Goal: Task Accomplishment & Management: Use online tool/utility

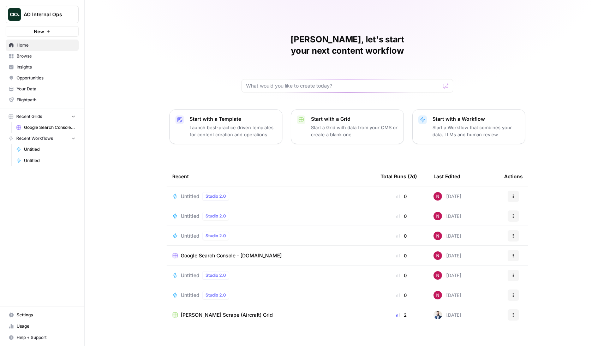
click at [182, 192] on div "Untitled Studio 2.0" at bounding box center [206, 196] width 51 height 8
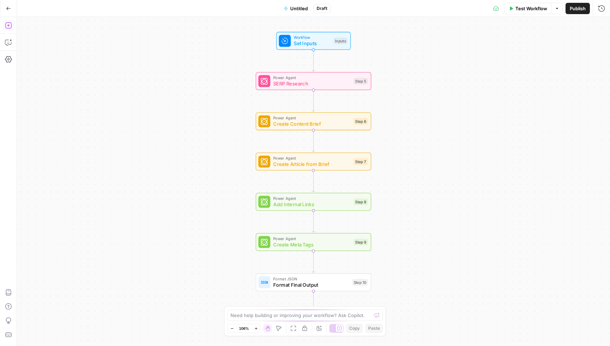
click at [8, 28] on icon "button" at bounding box center [8, 25] width 7 height 7
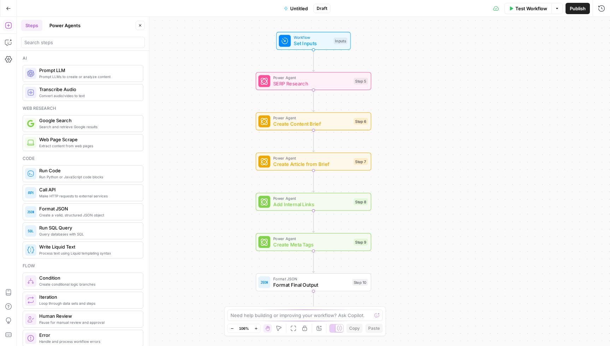
click at [56, 23] on button "Power Agents" at bounding box center [65, 25] width 40 height 11
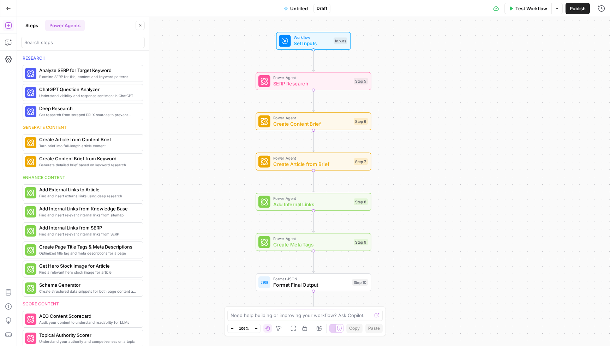
click at [8, 8] on icon "button" at bounding box center [8, 8] width 4 height 3
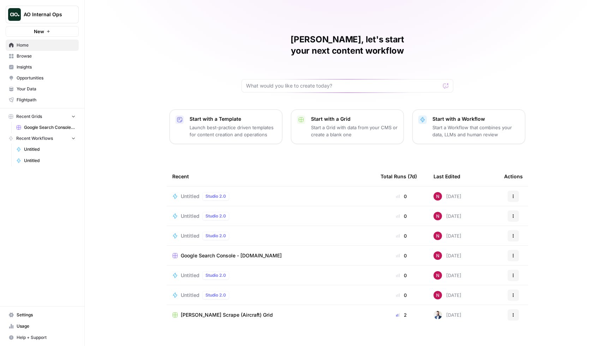
click at [515, 191] on button "Actions" at bounding box center [513, 196] width 11 height 11
click at [520, 216] on div "Delete" at bounding box center [547, 217] width 67 height 7
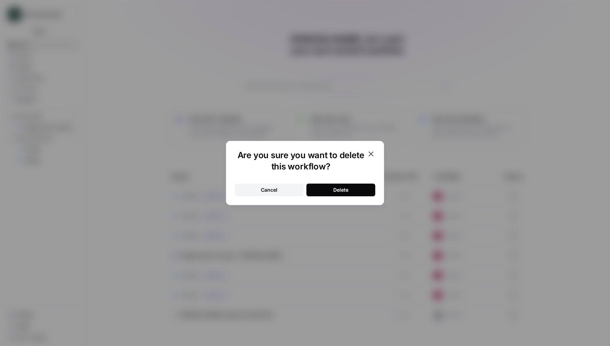
click at [325, 185] on button "Delete" at bounding box center [340, 190] width 69 height 13
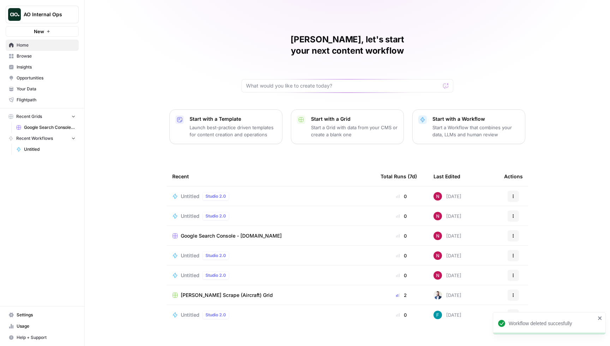
click at [515, 194] on icon "button" at bounding box center [513, 196] width 4 height 4
click at [520, 217] on div "Delete" at bounding box center [547, 217] width 67 height 7
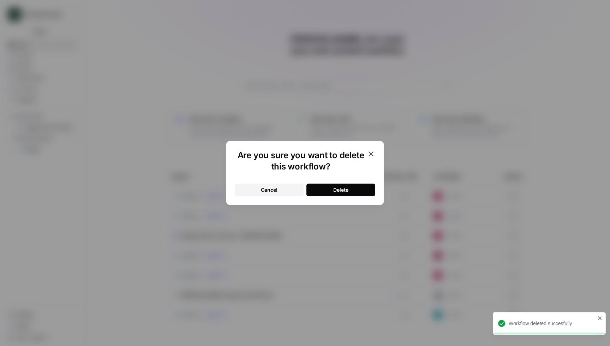
click at [324, 188] on button "Delete" at bounding box center [340, 190] width 69 height 13
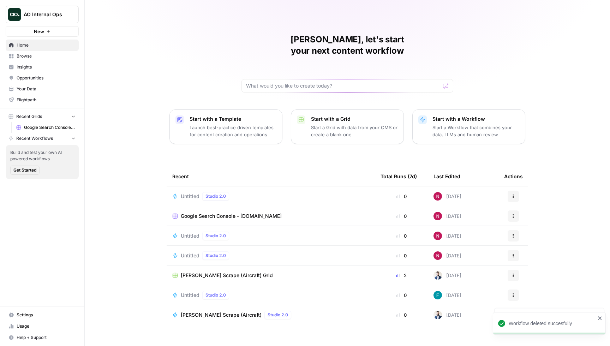
click at [513, 196] on icon "button" at bounding box center [513, 196] width 1 height 1
click at [525, 218] on span "Delete" at bounding box center [549, 217] width 56 height 7
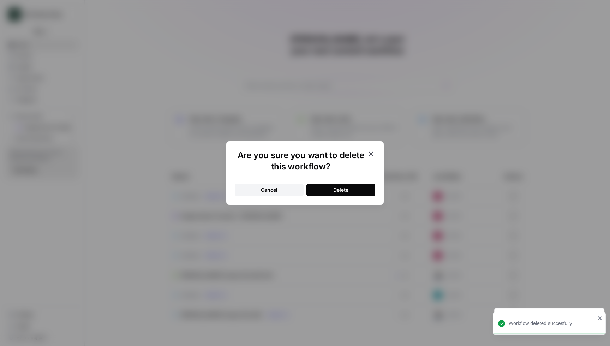
click at [360, 191] on button "Delete" at bounding box center [340, 190] width 69 height 13
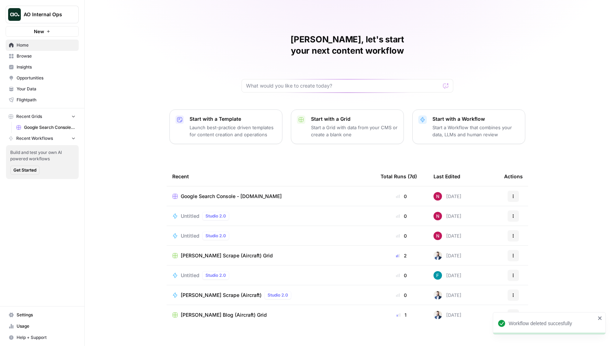
click at [512, 214] on icon "button" at bounding box center [513, 216] width 4 height 4
click at [520, 236] on div "Delete" at bounding box center [547, 236] width 67 height 7
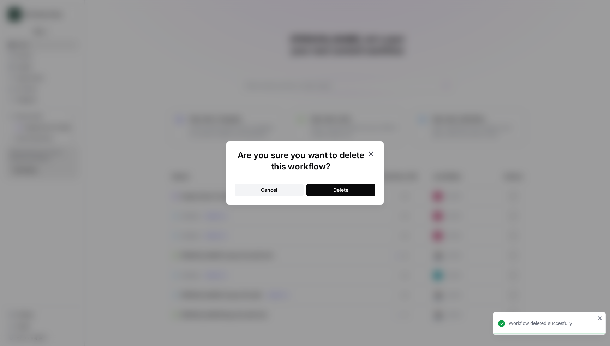
click at [349, 187] on button "Delete" at bounding box center [340, 190] width 69 height 13
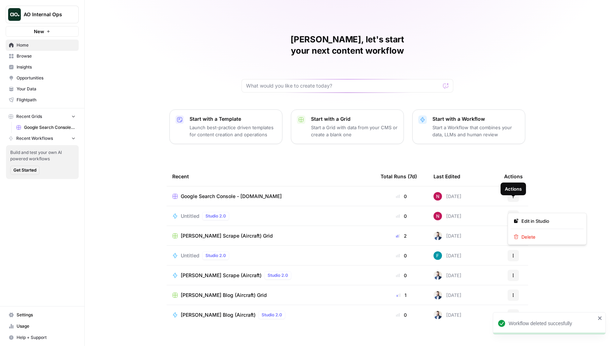
click at [512, 214] on icon "button" at bounding box center [513, 216] width 4 height 4
click at [524, 235] on span "Delete" at bounding box center [549, 236] width 56 height 7
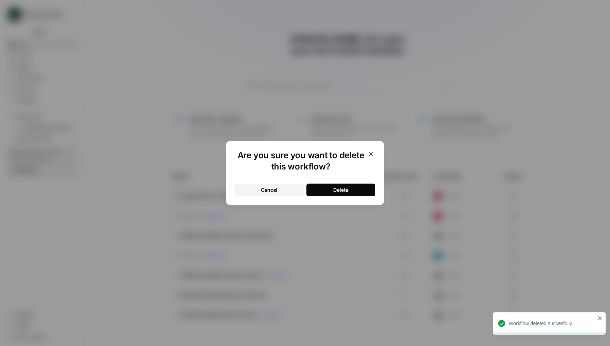
click at [355, 190] on button "Delete" at bounding box center [340, 190] width 69 height 13
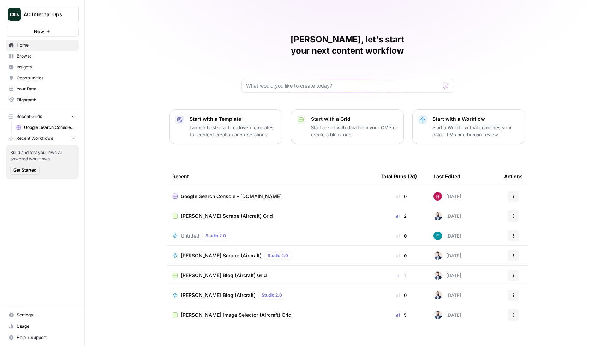
click at [34, 62] on link "Insights" at bounding box center [42, 66] width 73 height 11
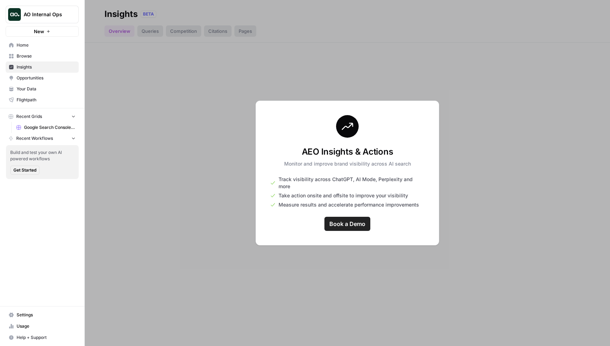
click at [36, 56] on span "Browse" at bounding box center [46, 56] width 59 height 6
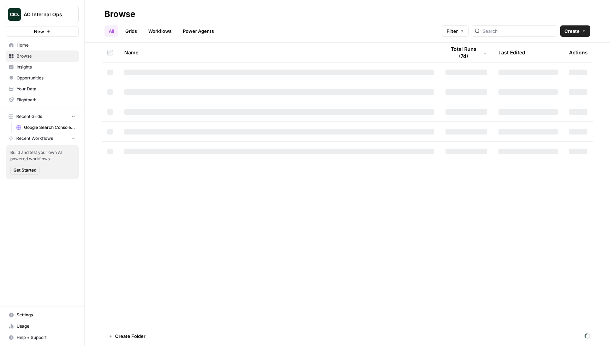
click at [49, 18] on span "AO Internal Ops" at bounding box center [45, 14] width 43 height 7
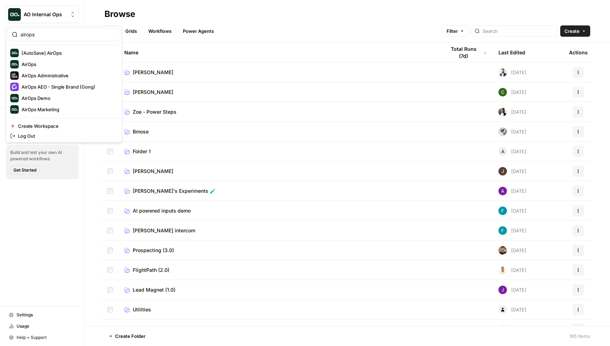
type input "airops"
click at [50, 66] on span "AirOps" at bounding box center [68, 64] width 93 height 7
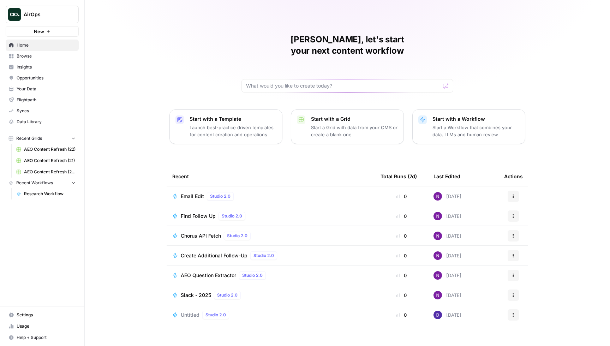
click at [36, 47] on span "Home" at bounding box center [46, 45] width 59 height 6
click at [449, 124] on p "Start a Workflow that combines your data, LLMs and human review" at bounding box center [475, 131] width 87 height 14
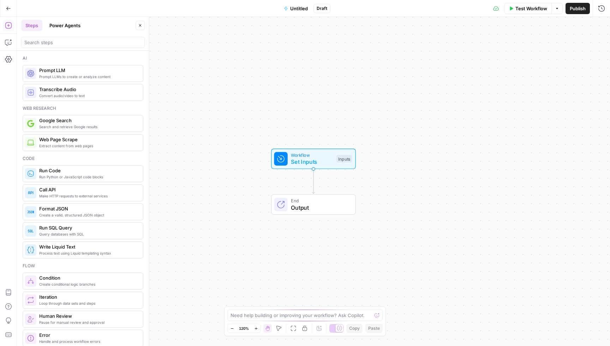
click at [68, 20] on button "Power Agents" at bounding box center [65, 25] width 40 height 11
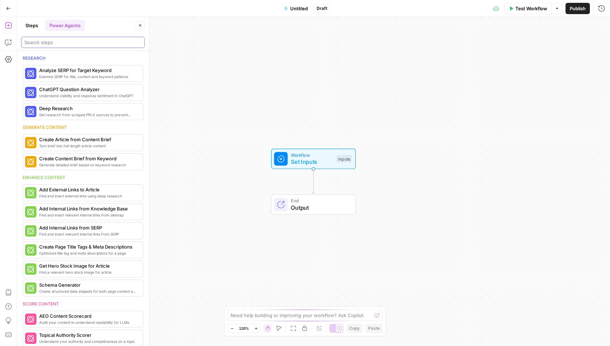
click at [48, 44] on input "search" at bounding box center [82, 42] width 117 height 7
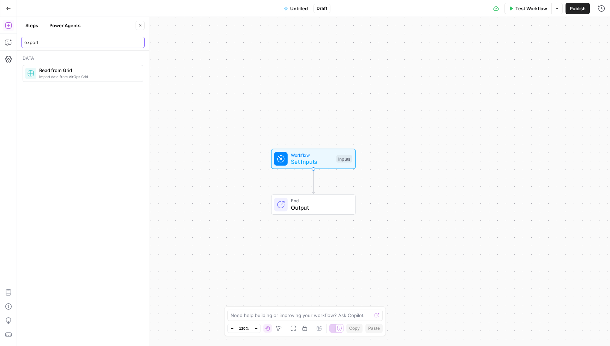
type input "export"
click at [10, 6] on icon "button" at bounding box center [8, 8] width 5 height 5
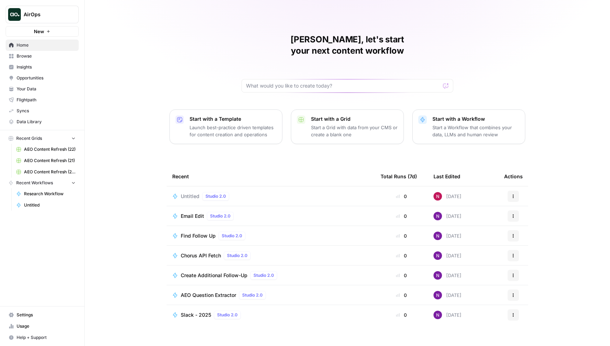
click at [512, 194] on icon "button" at bounding box center [513, 196] width 4 height 4
click at [528, 217] on span "Delete" at bounding box center [549, 217] width 56 height 7
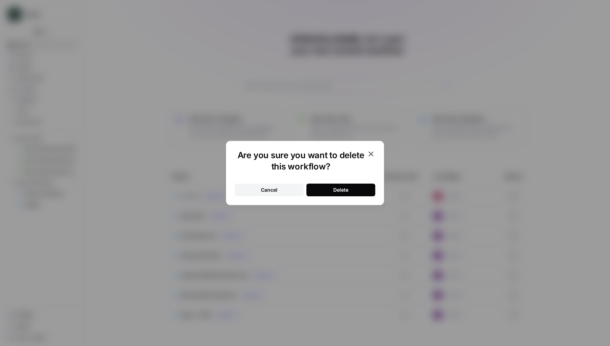
click at [338, 189] on div "Delete" at bounding box center [340, 189] width 15 height 7
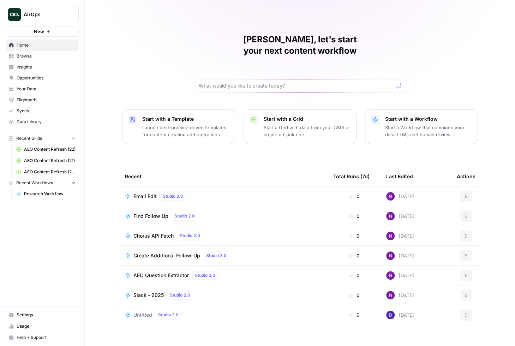
click at [57, 14] on span "AirOps" at bounding box center [45, 14] width 43 height 7
type input "i"
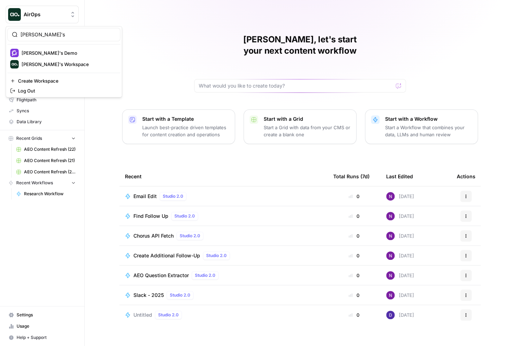
type input "nick's"
click at [62, 53] on span "Nick's Demo" at bounding box center [68, 52] width 93 height 7
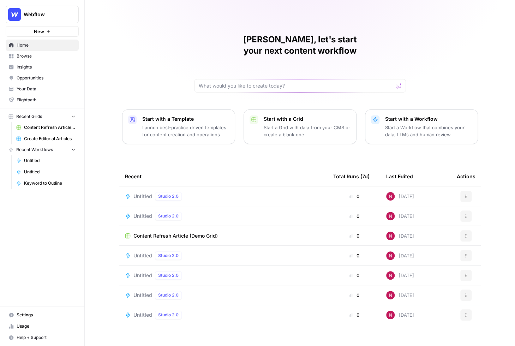
click at [141, 193] on span "Untitled" at bounding box center [142, 196] width 19 height 7
click at [468, 191] on button "Actions" at bounding box center [465, 196] width 11 height 11
click at [430, 217] on span "Delete" at bounding box center [434, 217] width 56 height 7
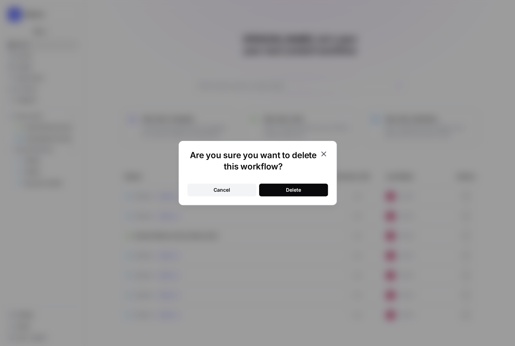
click at [308, 191] on button "Delete" at bounding box center [293, 190] width 69 height 13
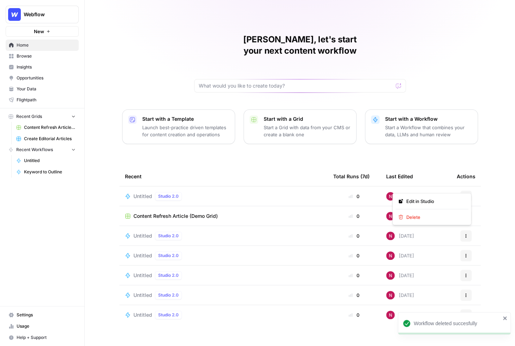
click at [467, 194] on icon "button" at bounding box center [466, 196] width 4 height 4
click at [418, 216] on span "Delete" at bounding box center [434, 217] width 56 height 7
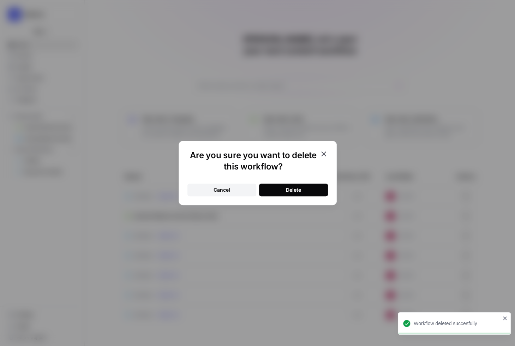
click at [296, 186] on div "Delete" at bounding box center [293, 189] width 15 height 7
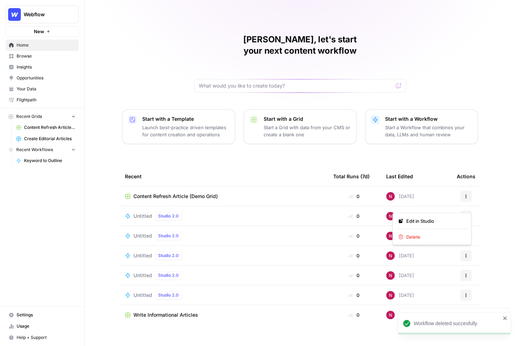
click at [467, 214] on icon "button" at bounding box center [466, 216] width 4 height 4
click at [427, 238] on span "Delete" at bounding box center [434, 236] width 56 height 7
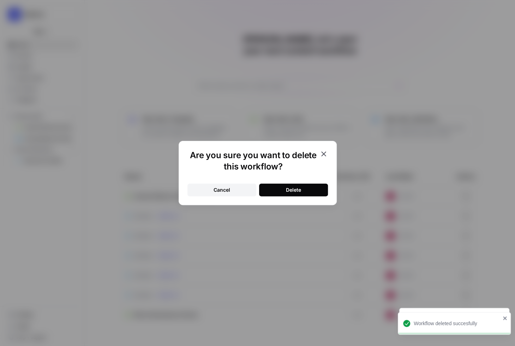
click at [304, 187] on button "Delete" at bounding box center [293, 190] width 69 height 13
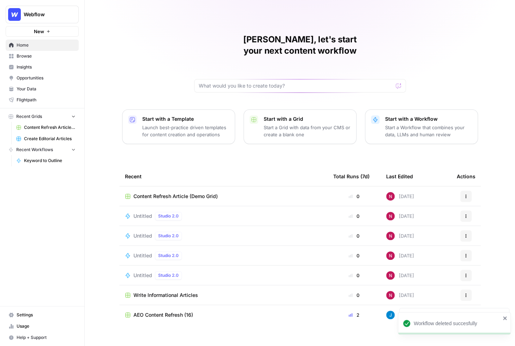
click at [466, 214] on icon "button" at bounding box center [466, 216] width 4 height 4
click at [423, 235] on span "Delete" at bounding box center [434, 236] width 56 height 7
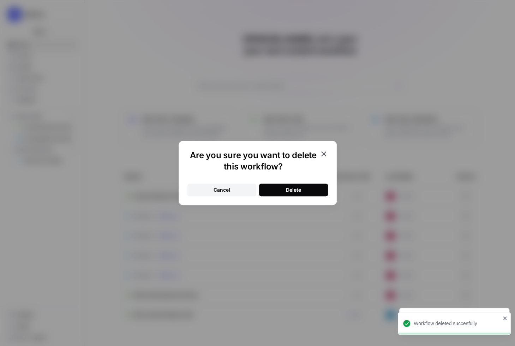
click at [287, 189] on div "Delete" at bounding box center [293, 189] width 15 height 7
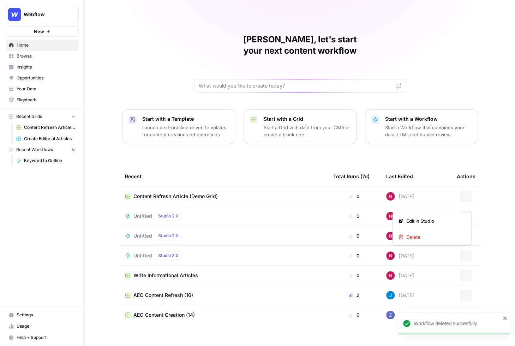
click at [468, 210] on button "Actions" at bounding box center [465, 215] width 11 height 11
click at [421, 235] on span "Delete" at bounding box center [434, 236] width 56 height 7
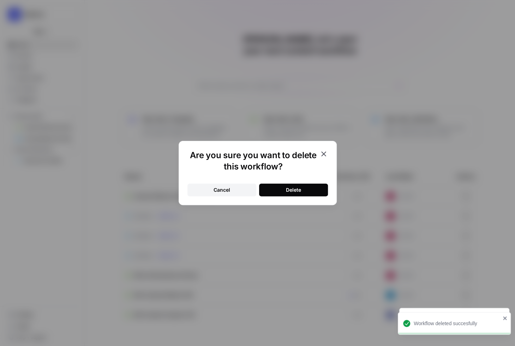
click at [290, 186] on div "Delete" at bounding box center [293, 189] width 15 height 7
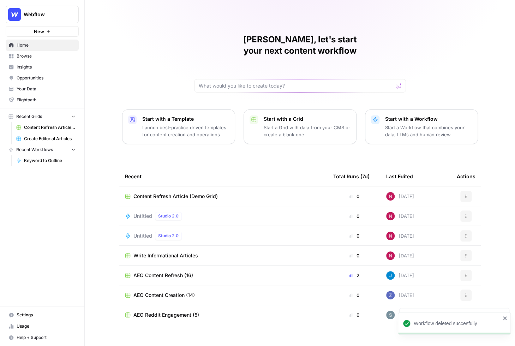
click at [465, 210] on button "Actions" at bounding box center [465, 215] width 11 height 11
click at [416, 237] on span "Delete" at bounding box center [434, 236] width 56 height 7
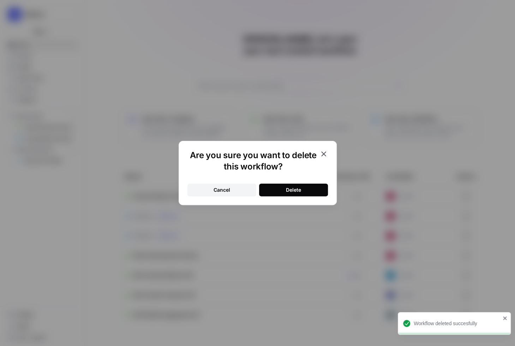
click at [292, 191] on div "Delete" at bounding box center [293, 189] width 15 height 7
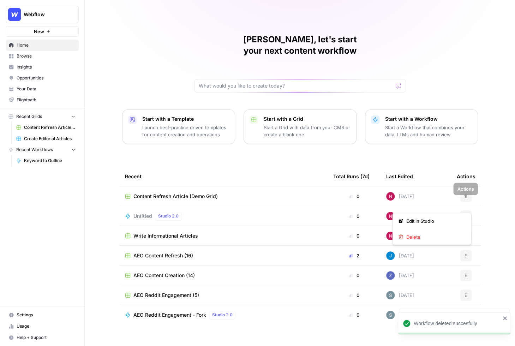
click at [466, 214] on icon "button" at bounding box center [466, 216] width 4 height 4
click at [436, 235] on span "Delete" at bounding box center [434, 236] width 56 height 7
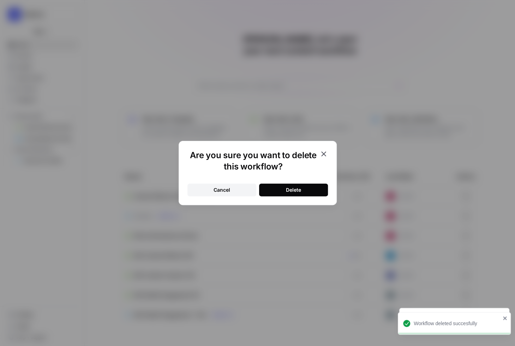
click at [301, 188] on button "Delete" at bounding box center [293, 190] width 69 height 13
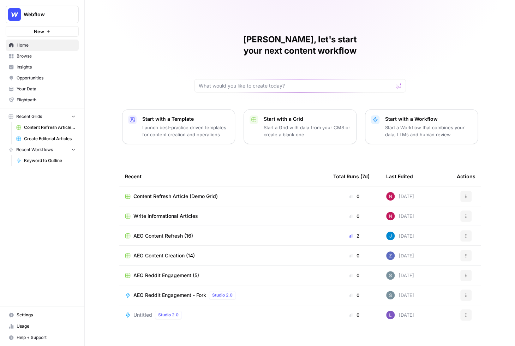
click at [408, 124] on p "Start a Workflow that combines your data, LLMs and human review" at bounding box center [428, 131] width 87 height 14
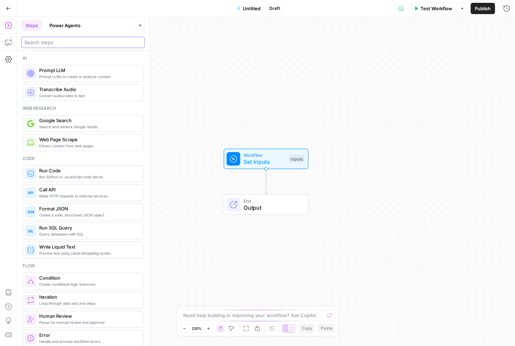
click at [54, 39] on input "search" at bounding box center [82, 42] width 117 height 7
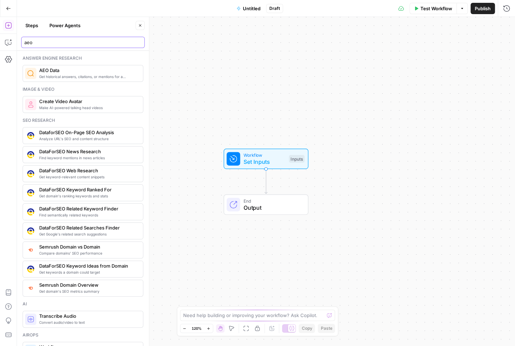
type input "aeo"
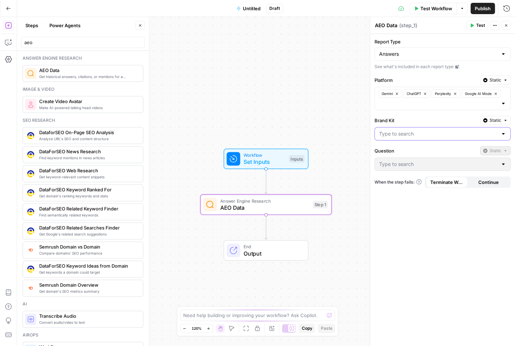
click at [404, 133] on input "Brand Kit" at bounding box center [438, 133] width 119 height 7
click at [401, 160] on span "Webflow" at bounding box center [440, 159] width 121 height 7
type input "Webflow"
click at [408, 162] on input "Question" at bounding box center [438, 164] width 119 height 7
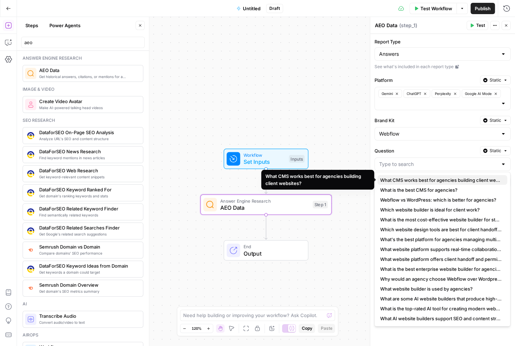
click at [410, 180] on span "What CMS works best for agencies building client websites?" at bounding box center [440, 179] width 121 height 7
type input "What CMS works best for agencies building client websites?"
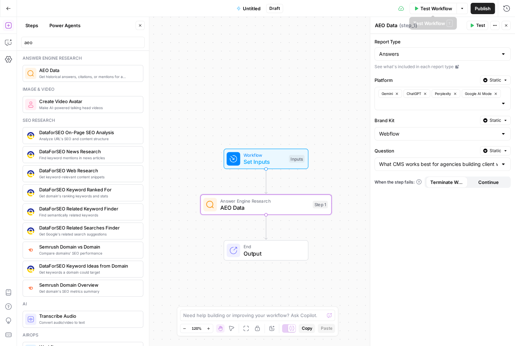
click at [474, 28] on button "Test" at bounding box center [478, 25] width 22 height 9
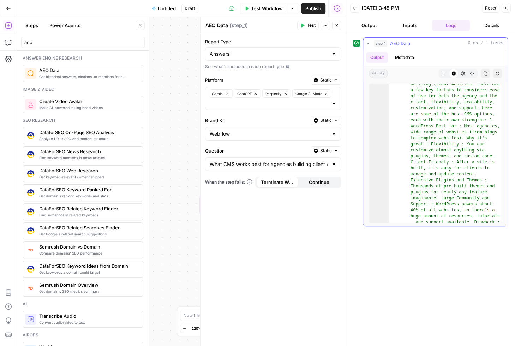
scroll to position [13, 0]
click at [378, 25] on button "Output" at bounding box center [369, 25] width 38 height 11
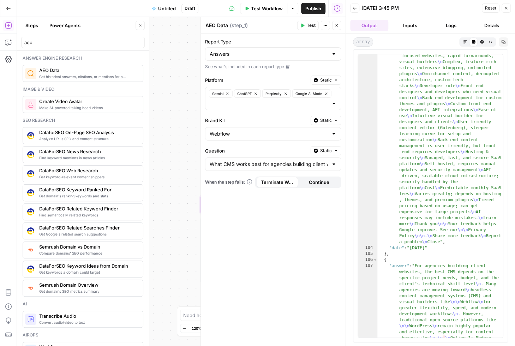
scroll to position [11232, 0]
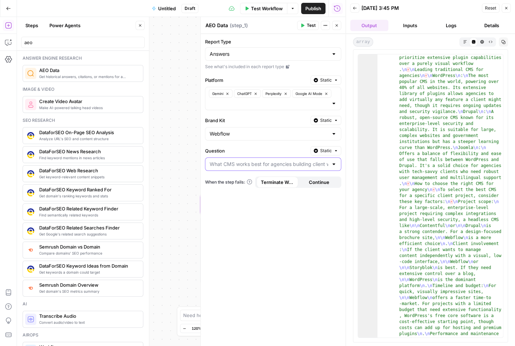
click at [287, 164] on input "Question" at bounding box center [269, 164] width 119 height 7
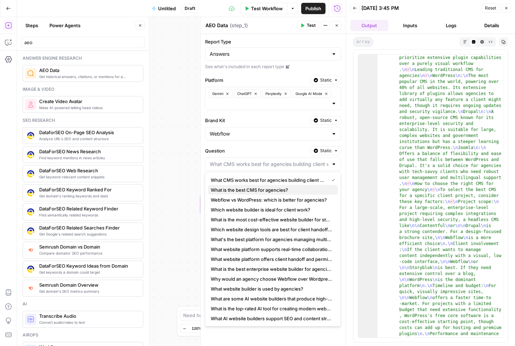
click at [283, 190] on span "What is the best CMS for agencies?" at bounding box center [271, 189] width 121 height 7
type input "What is the best CMS for agencies?"
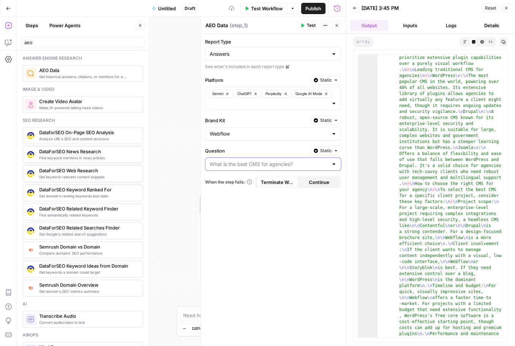
click at [299, 164] on input "Question" at bounding box center [269, 164] width 119 height 7
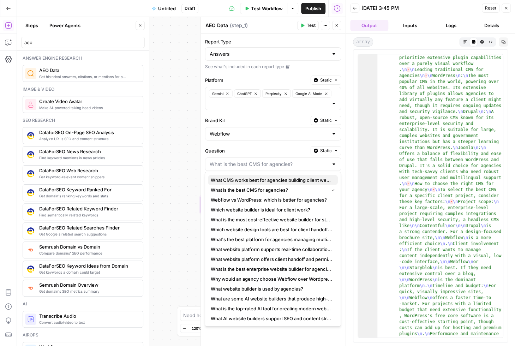
click at [301, 179] on span "What CMS works best for agencies building client websites?" at bounding box center [271, 179] width 121 height 7
type input "What CMS works best for agencies building client websites?"
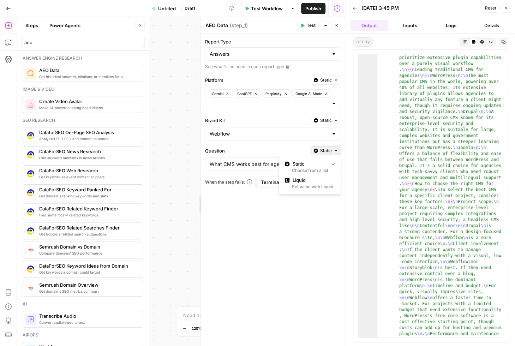
click at [321, 148] on span "Static" at bounding box center [326, 151] width 12 height 6
click at [304, 184] on div "Set value with Liquid" at bounding box center [309, 187] width 50 height 6
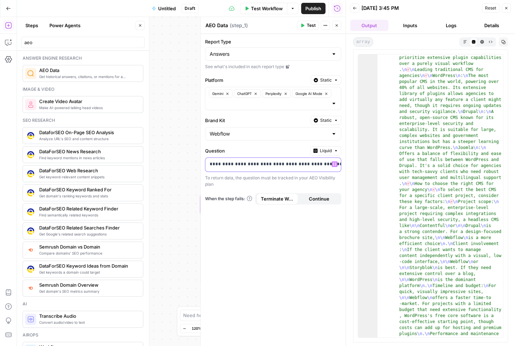
click at [336, 162] on icon "button" at bounding box center [335, 164] width 4 height 4
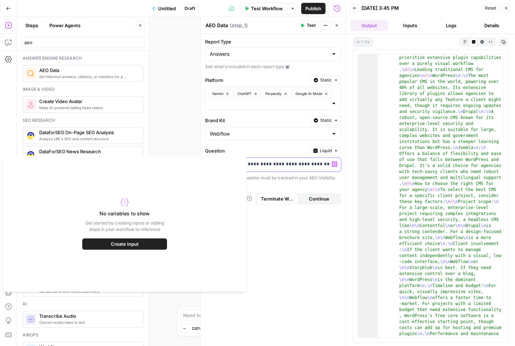
click at [280, 161] on p "**********" at bounding box center [268, 164] width 116 height 7
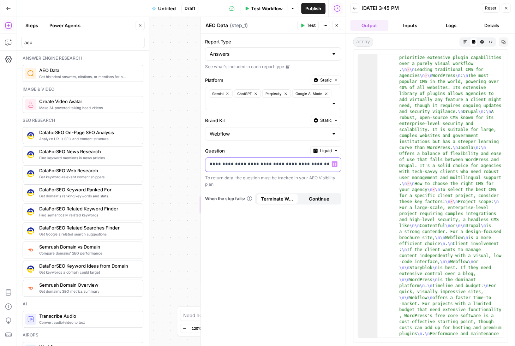
click at [284, 162] on p "**********" at bounding box center [268, 164] width 116 height 7
click at [242, 52] on input "Report Type" at bounding box center [269, 53] width 119 height 7
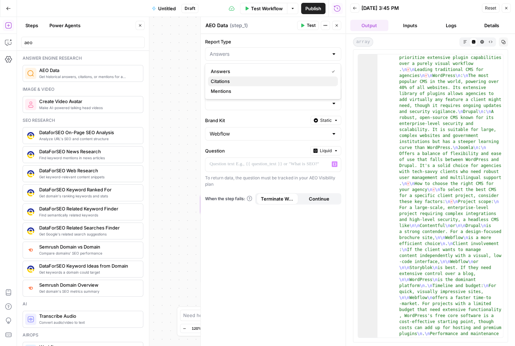
click at [240, 82] on span "Citations" at bounding box center [271, 81] width 121 height 7
type input "Citations"
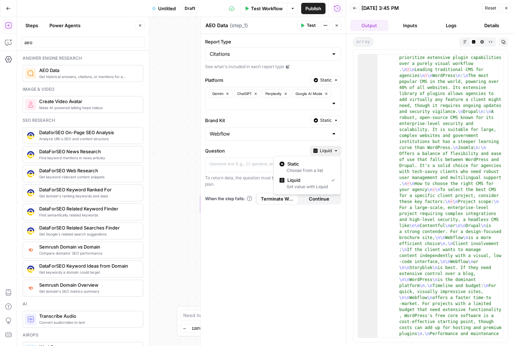
click at [326, 149] on span "Liquid" at bounding box center [326, 151] width 12 height 6
click at [318, 163] on span "Static" at bounding box center [309, 163] width 45 height 7
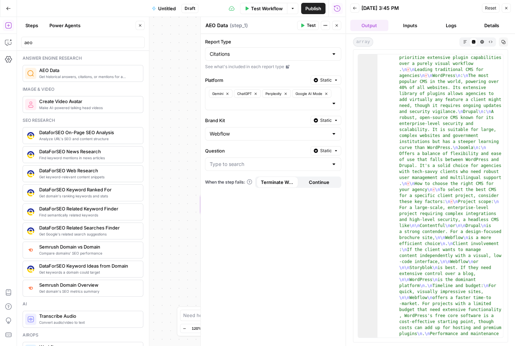
click at [289, 168] on div at bounding box center [273, 163] width 136 height 13
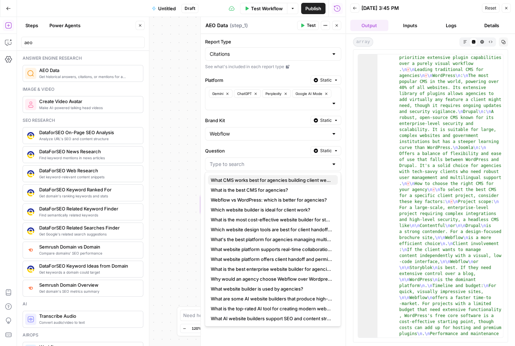
click at [273, 179] on span "What CMS works best for agencies building client websites?" at bounding box center [271, 179] width 121 height 7
type input "What CMS works best for agencies building client websites?"
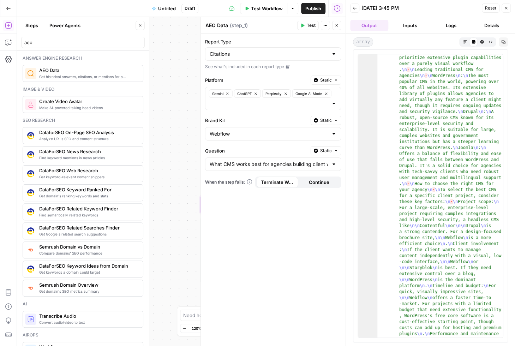
click at [350, 7] on button "Back" at bounding box center [354, 8] width 9 height 9
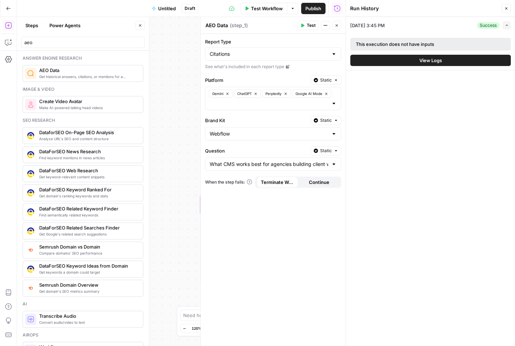
click at [504, 13] on button "Close" at bounding box center [506, 8] width 9 height 9
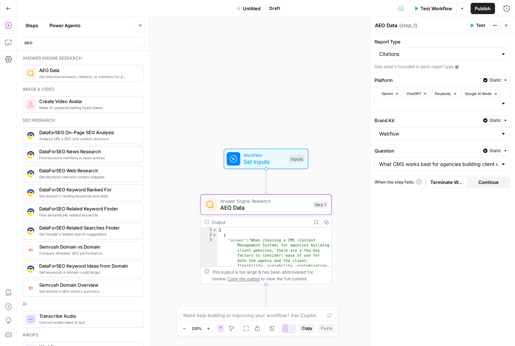
click at [478, 25] on span "Test" at bounding box center [480, 25] width 9 height 6
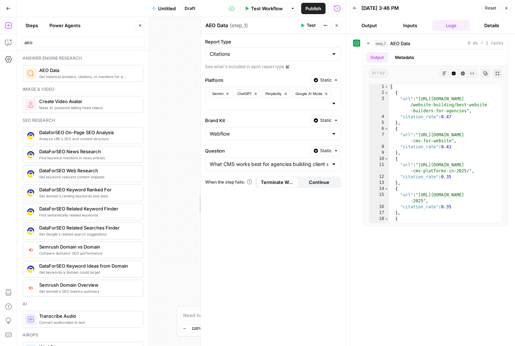
click at [507, 6] on icon "button" at bounding box center [506, 8] width 4 height 4
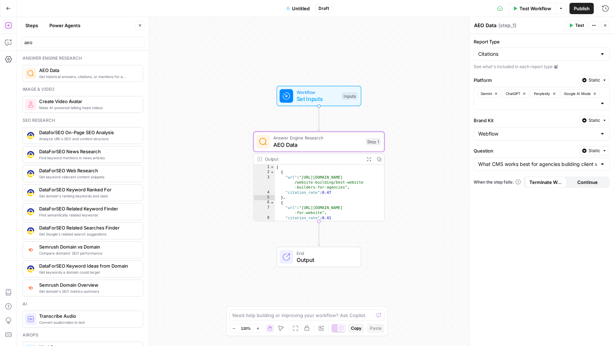
drag, startPoint x: 331, startPoint y: 124, endPoint x: 395, endPoint y: 60, distance: 91.3
click at [395, 60] on div "Workflow Set Inputs Inputs Answer Engine Research AEO Data Step 1 Output Expand…" at bounding box center [316, 181] width 598 height 329
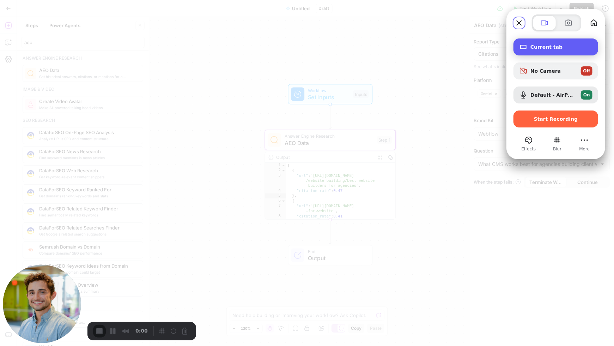
click at [515, 49] on span "Current tab" at bounding box center [562, 47] width 62 height 6
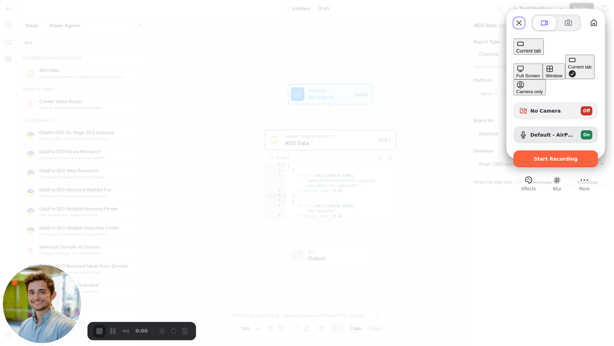
click at [515, 70] on div "Current tab" at bounding box center [581, 66] width 24 height 5
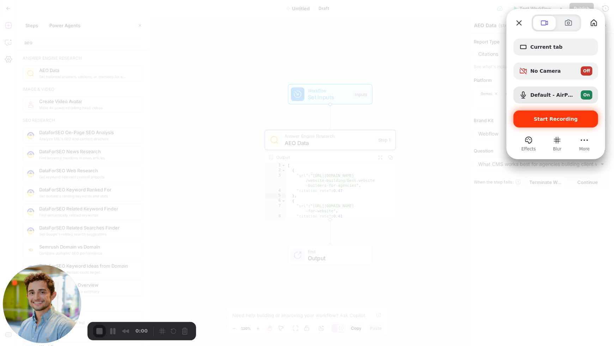
click at [515, 119] on span "Start Recording" at bounding box center [556, 119] width 44 height 6
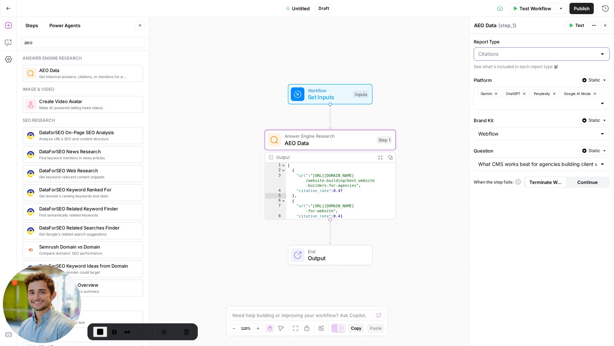
click at [508, 55] on input "Report Type" at bounding box center [538, 53] width 119 height 7
click at [515, 47] on div at bounding box center [542, 53] width 136 height 13
type input "Citations"
click at [515, 25] on icon "button" at bounding box center [571, 26] width 3 height 4
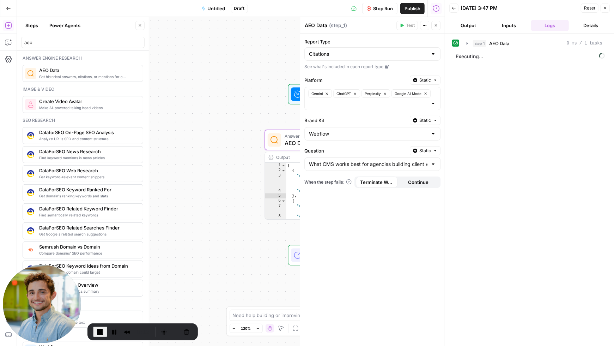
click at [384, 166] on div "What CMS works best for agencies building client websites?" at bounding box center [373, 163] width 136 height 13
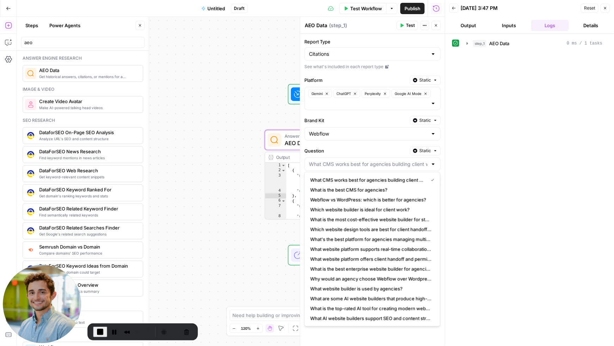
type input "What CMS works best for agencies building client websites?"
click at [364, 150] on label "Question" at bounding box center [356, 150] width 103 height 7
click at [364, 161] on input "What CMS works best for agencies building client websites?" at bounding box center [368, 164] width 119 height 7
type input "What CMS works best for agencies building client websites?"
click at [471, 25] on button "Output" at bounding box center [469, 25] width 38 height 11
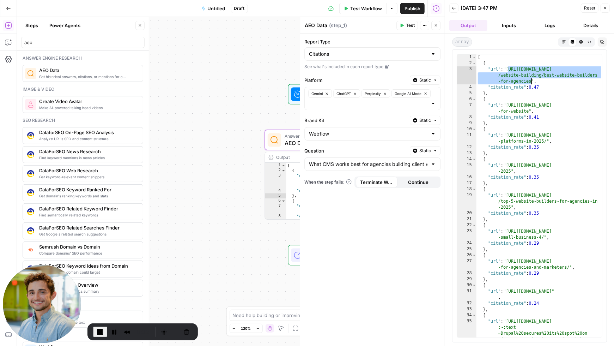
drag, startPoint x: 509, startPoint y: 70, endPoint x: 531, endPoint y: 80, distance: 24.3
click at [515, 80] on div "[ { "url" : "https://www.techradar.com/pro /website-building/best-website-build…" at bounding box center [540, 214] width 126 height 320
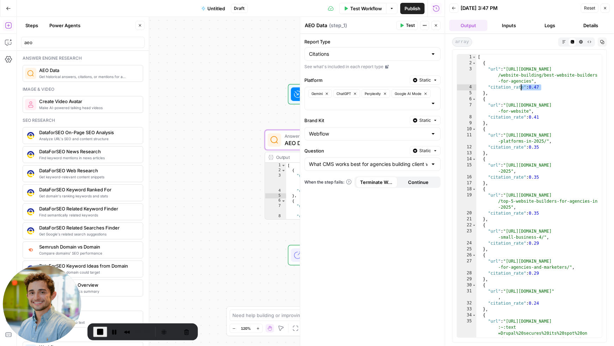
drag, startPoint x: 545, startPoint y: 86, endPoint x: 514, endPoint y: 85, distance: 31.4
click at [514, 85] on div "[ { "url" : "https://www.techradar.com/pro /website-building/best-website-build…" at bounding box center [540, 214] width 126 height 320
type textarea "**********"
click at [515, 86] on div "[ { "url" : "https://www.techradar.com/pro /website-building/best-website-build…" at bounding box center [540, 214] width 126 height 320
click at [350, 55] on input "Report Type" at bounding box center [368, 53] width 119 height 7
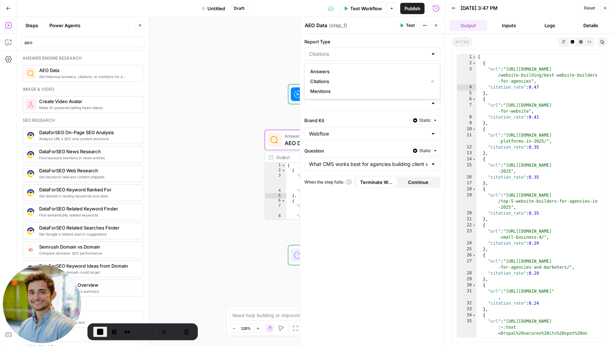
type input "Citations"
click at [100, 330] on span "End Recording" at bounding box center [100, 332] width 8 height 8
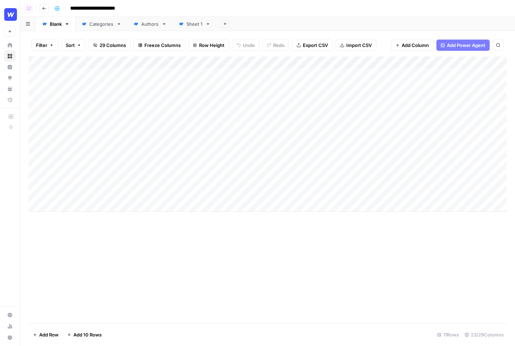
click at [285, 58] on div "Add Column" at bounding box center [268, 133] width 478 height 155
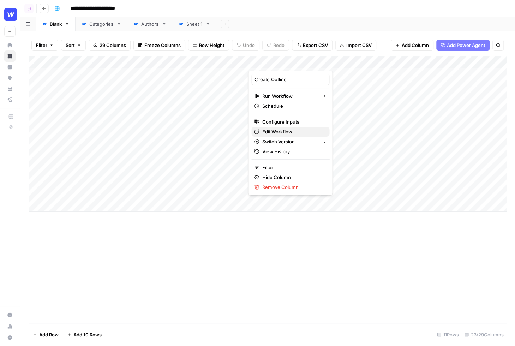
click at [281, 131] on span "Edit Workflow" at bounding box center [293, 131] width 62 height 7
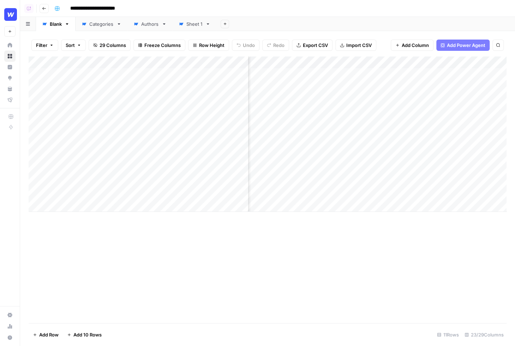
scroll to position [0, 256]
click at [351, 62] on div "Add Column" at bounding box center [268, 133] width 478 height 155
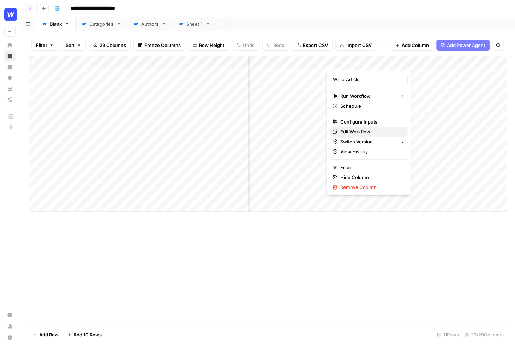
click at [350, 130] on span "Edit Workflow" at bounding box center [371, 131] width 62 height 7
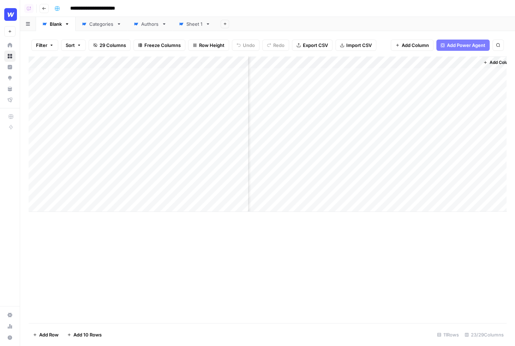
scroll to position [0, 1118]
